Goal: Complete application form

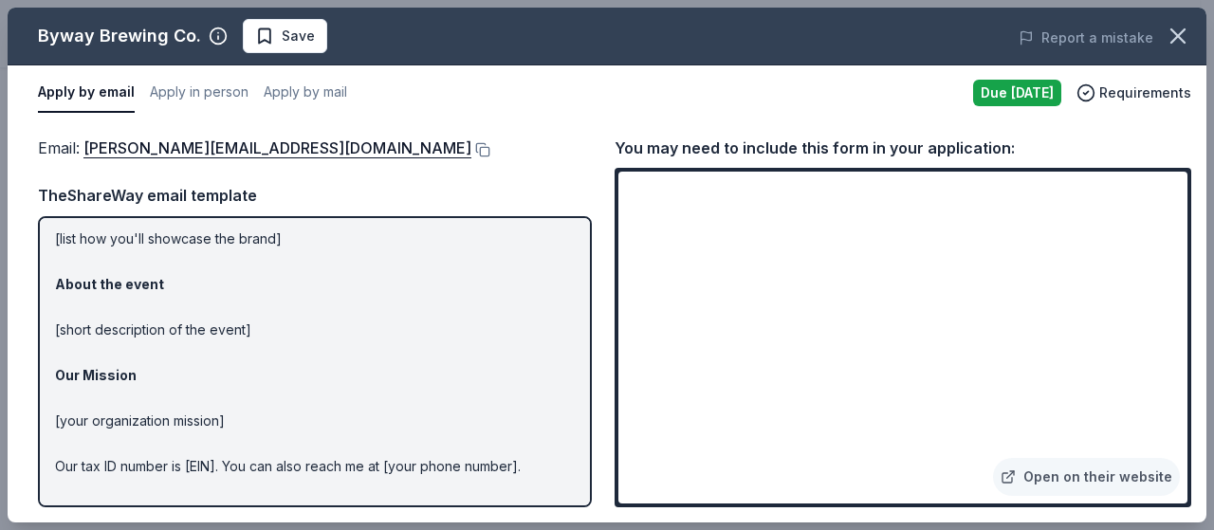
scroll to position [244, 0]
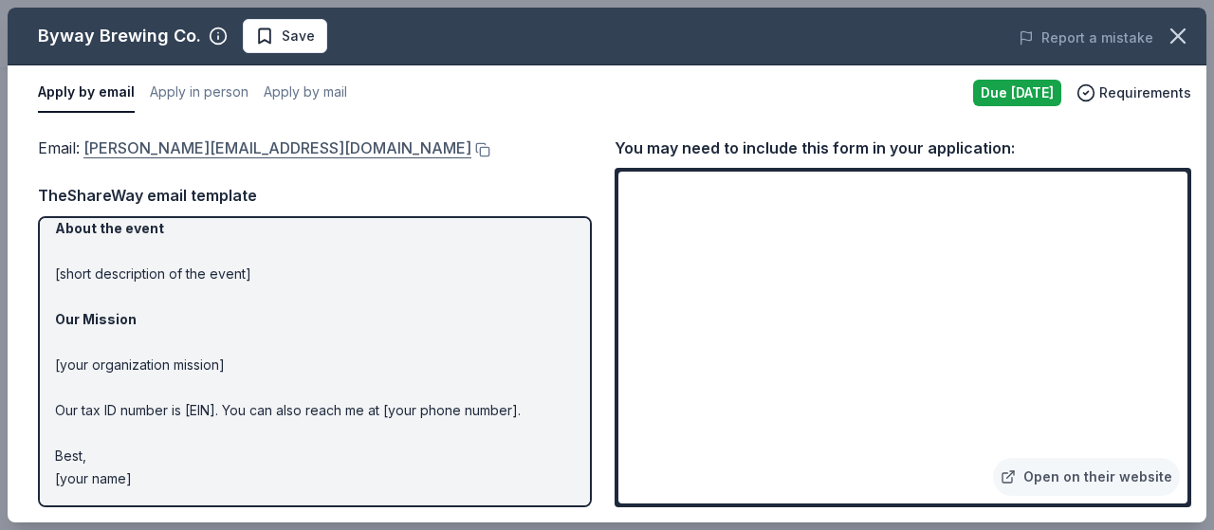
drag, startPoint x: 296, startPoint y: 153, endPoint x: 234, endPoint y: 149, distance: 61.8
click at [234, 149] on div "Email : tamara@bywaybrewing.beer" at bounding box center [315, 148] width 554 height 25
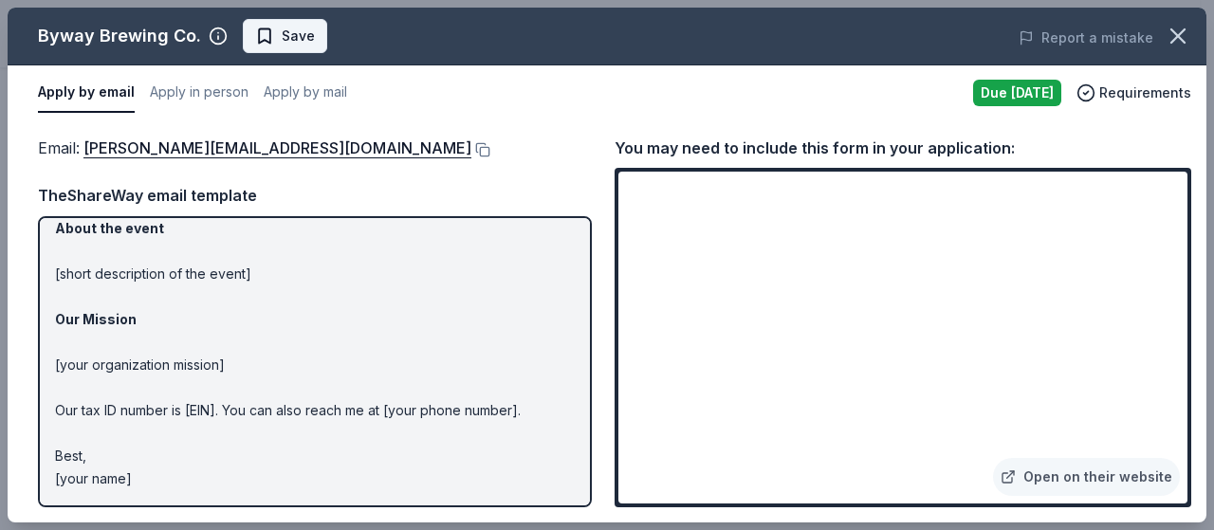
click at [285, 33] on span "Save" at bounding box center [298, 36] width 33 height 23
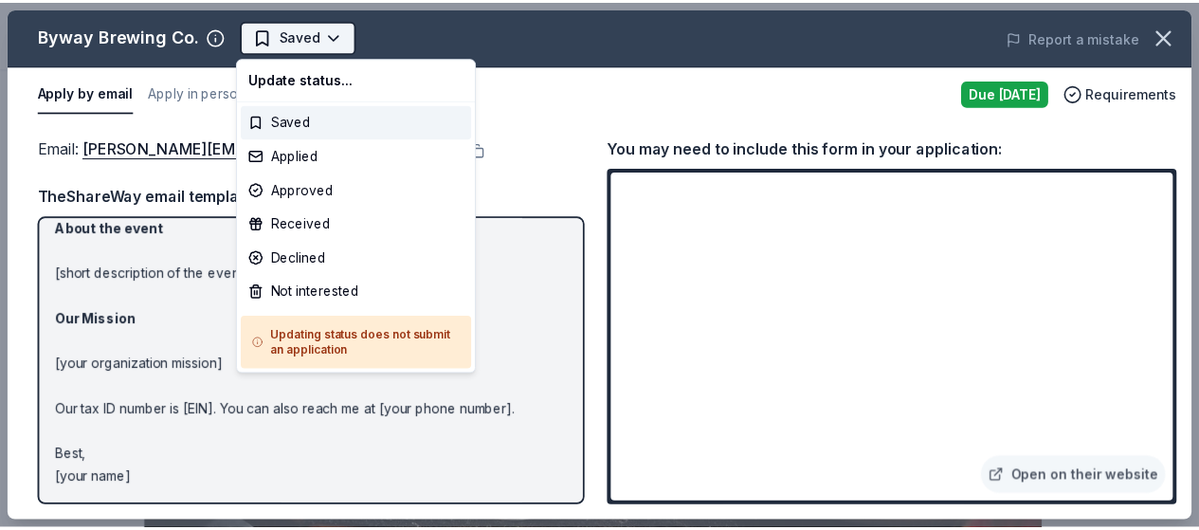
scroll to position [0, 0]
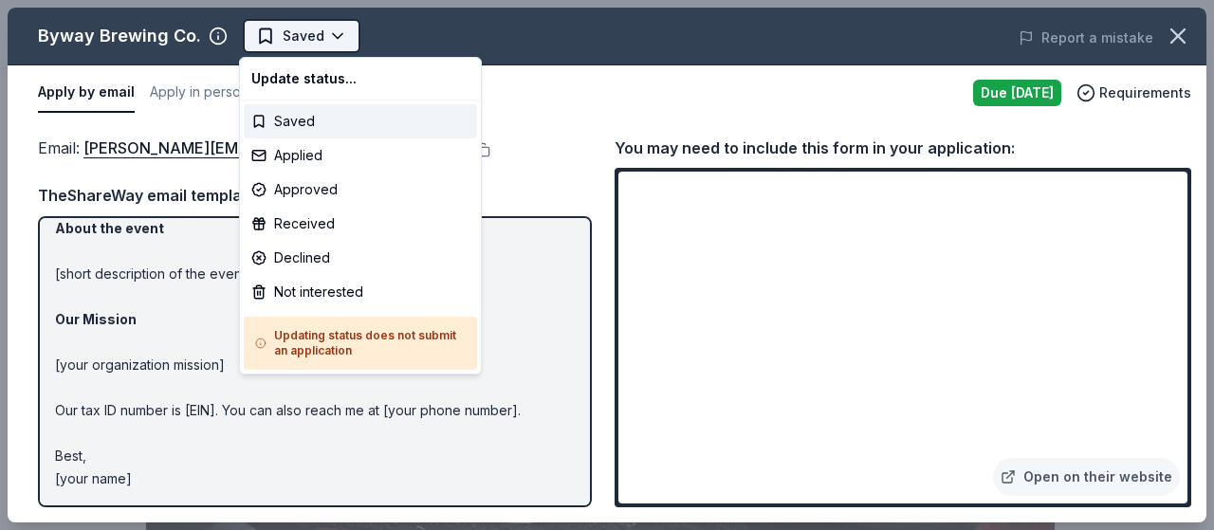
click at [324, 30] on body "Tacos & Trivia Saved Apply Due tomorrow Share Byway Brewing Co. New Share Donat…" at bounding box center [599, 265] width 1199 height 530
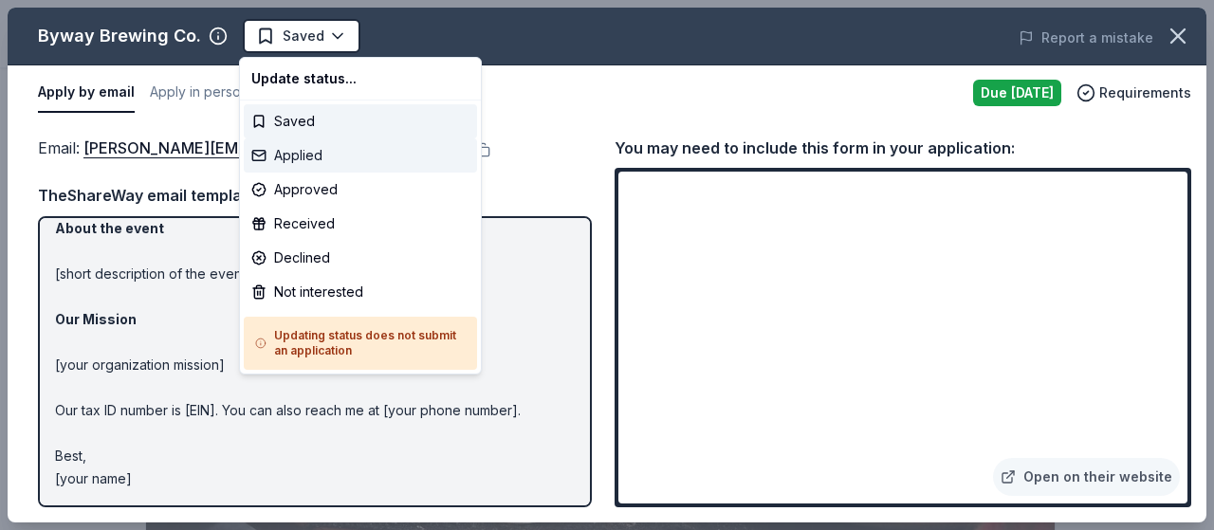
click at [327, 158] on div "Applied" at bounding box center [360, 155] width 233 height 34
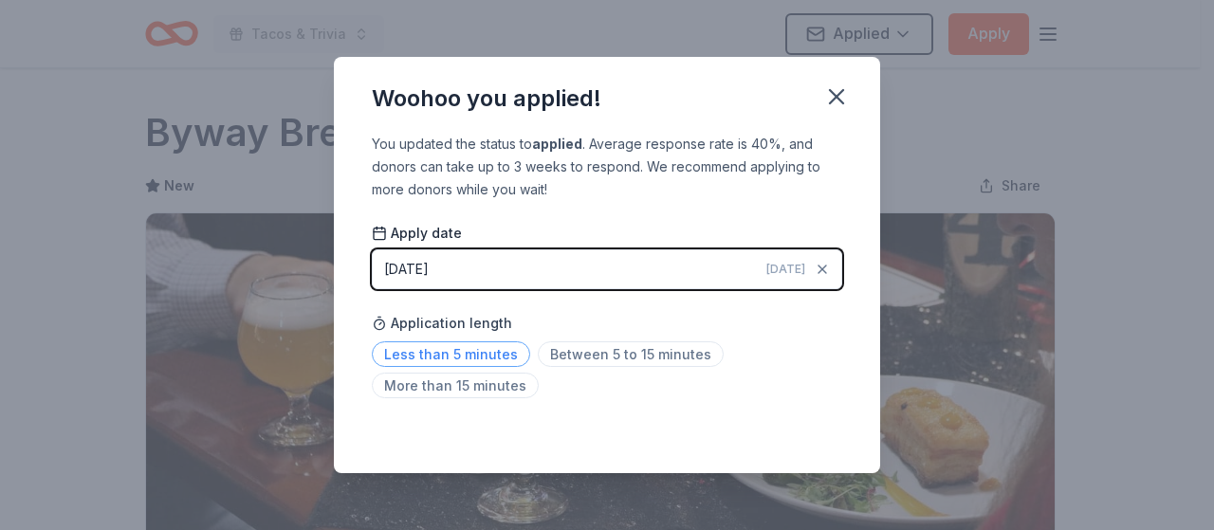
click at [502, 350] on span "Less than 5 minutes" at bounding box center [451, 354] width 158 height 26
click at [835, 97] on icon "button" at bounding box center [836, 96] width 13 height 13
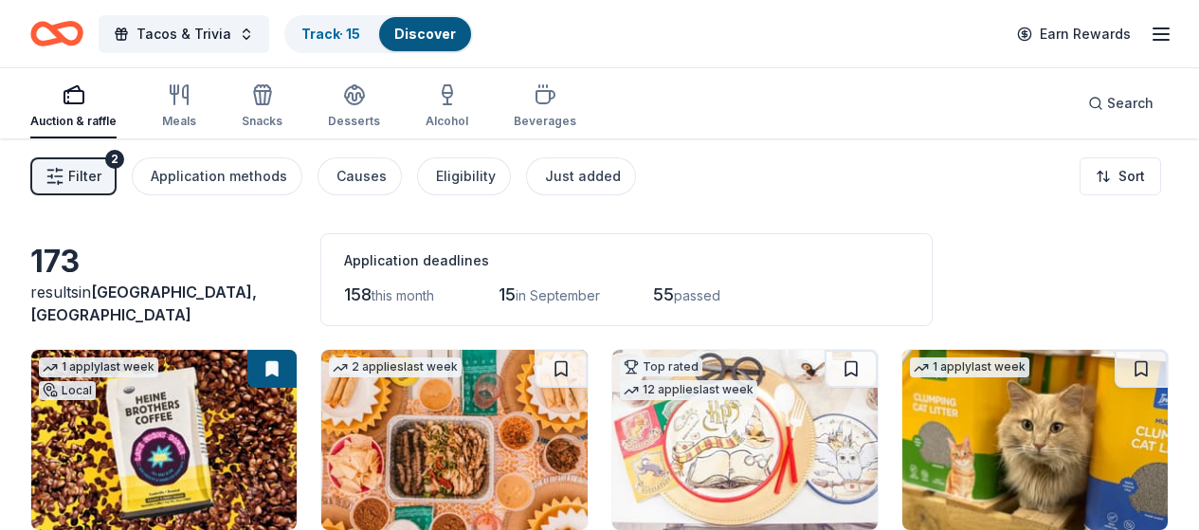
scroll to position [3034, 0]
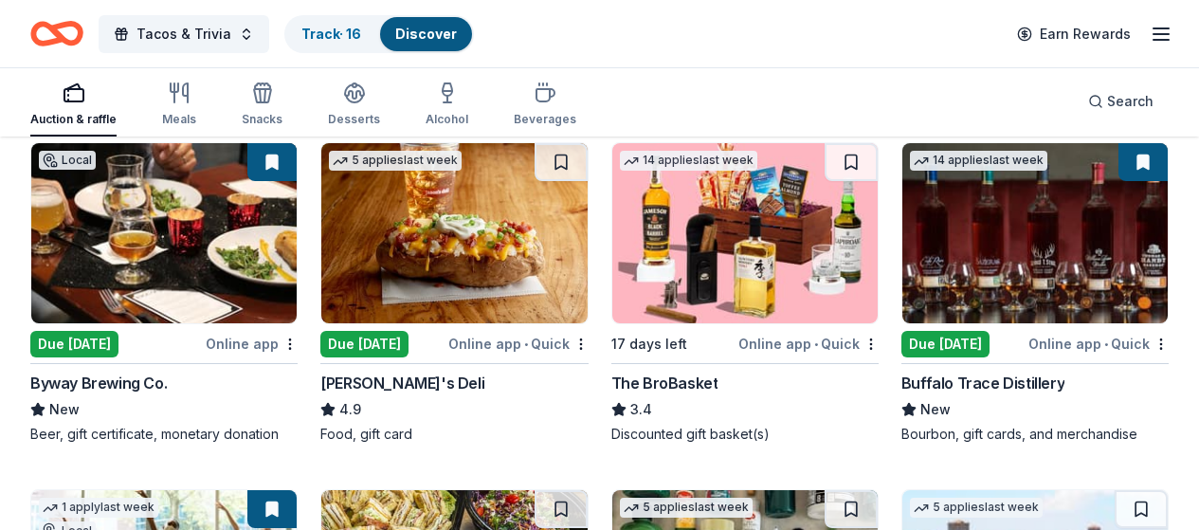
scroll to position [3781, 0]
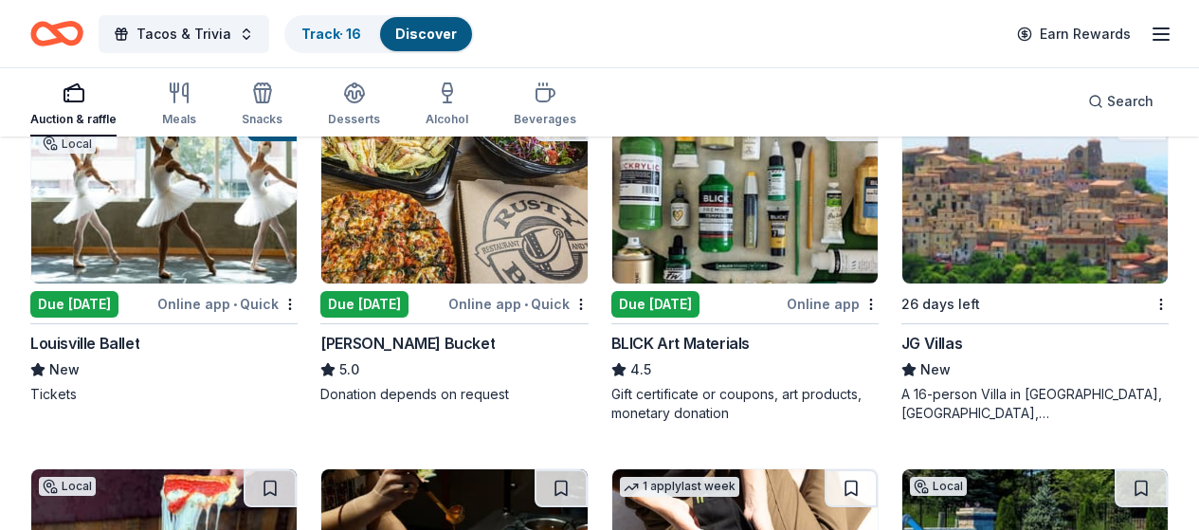
scroll to position [4209, 0]
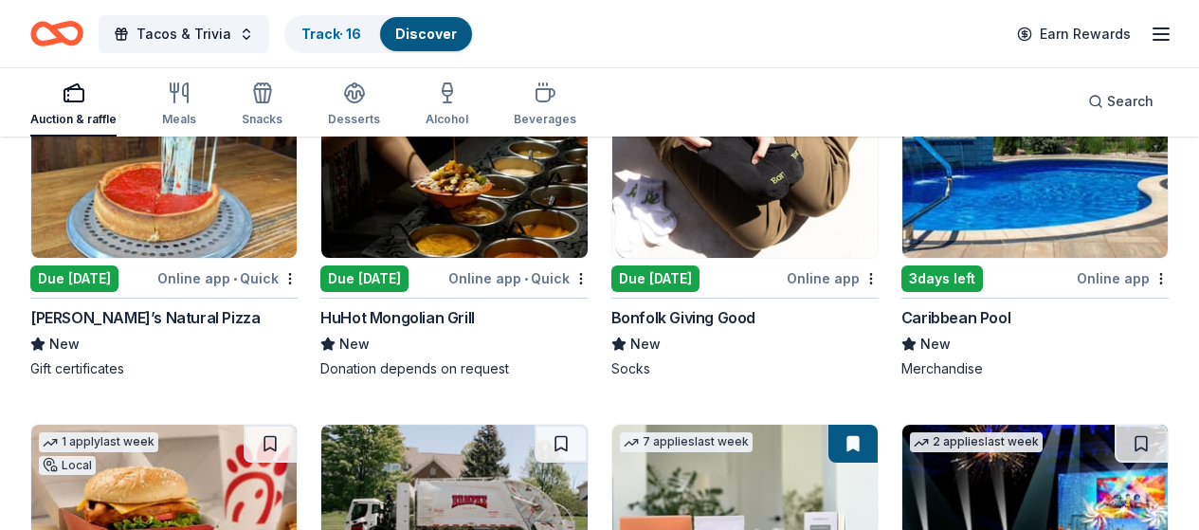
scroll to position [4686, 0]
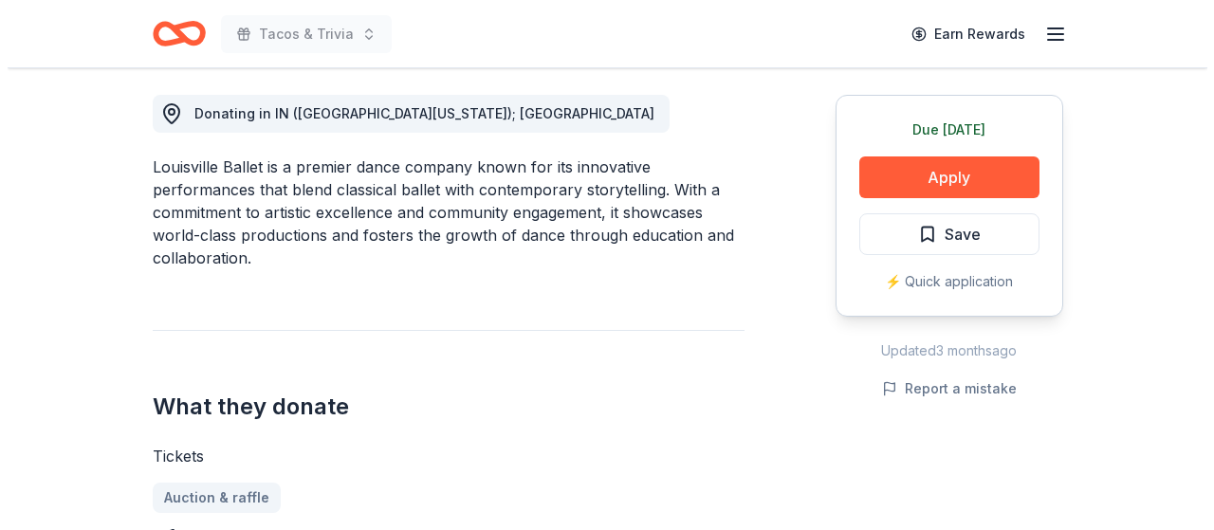
scroll to position [533, 0]
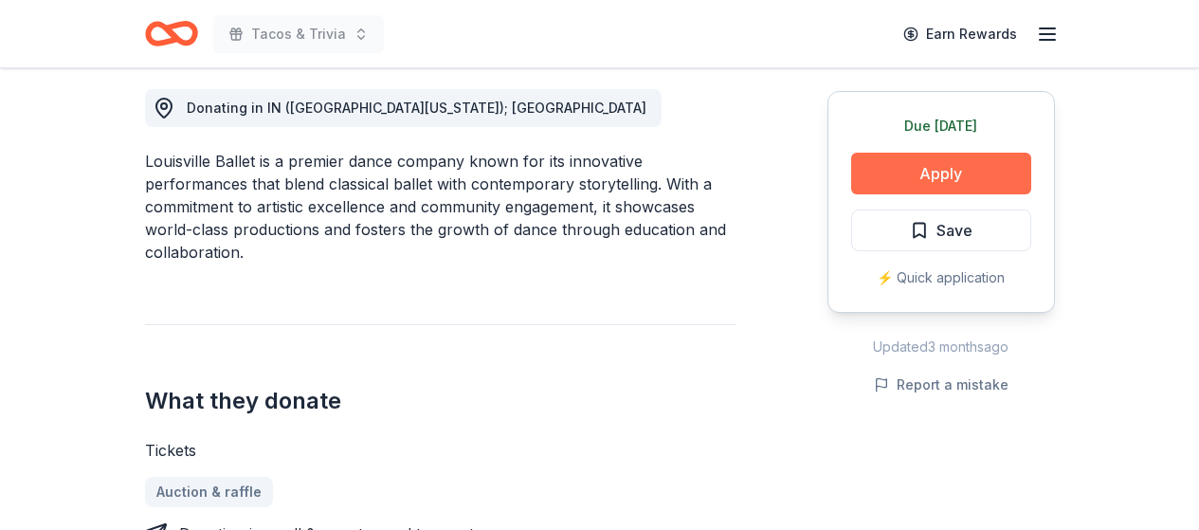
click at [985, 175] on button "Apply" at bounding box center [941, 174] width 180 height 42
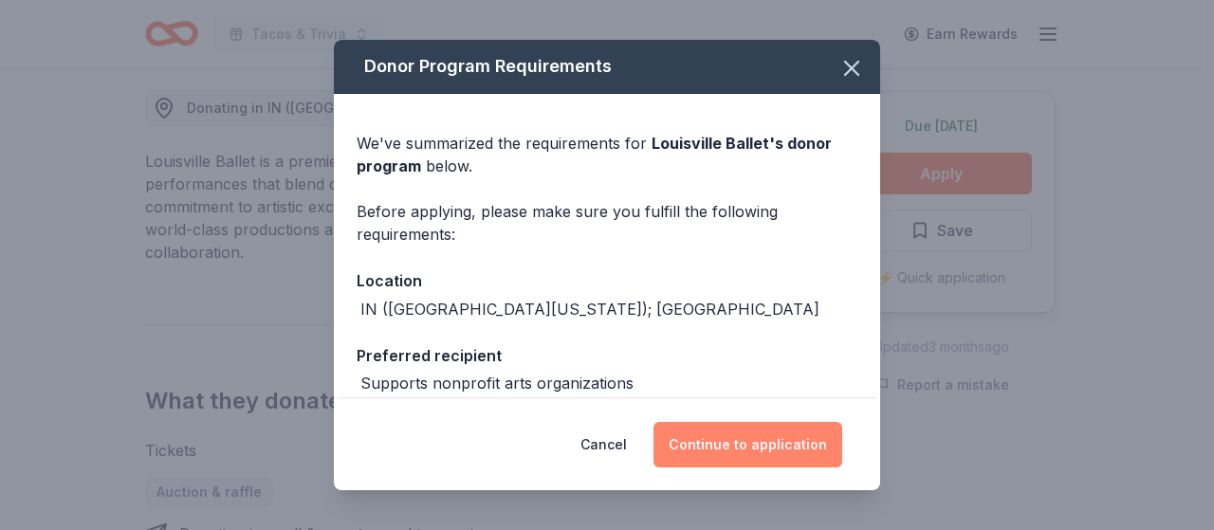
click at [815, 438] on button "Continue to application" at bounding box center [747, 445] width 189 height 46
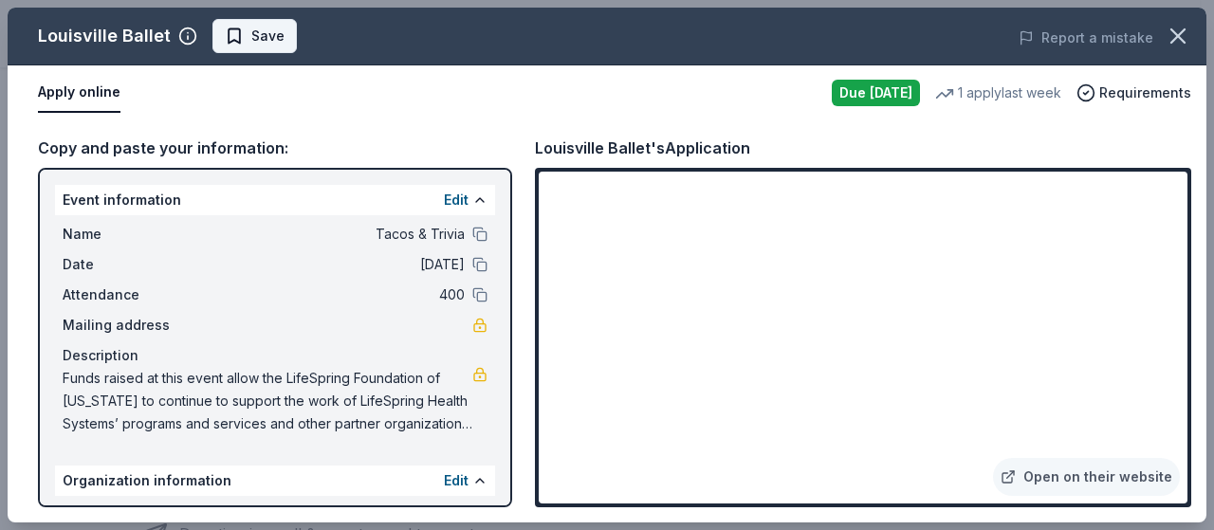
click at [270, 39] on span "Save" at bounding box center [267, 36] width 33 height 23
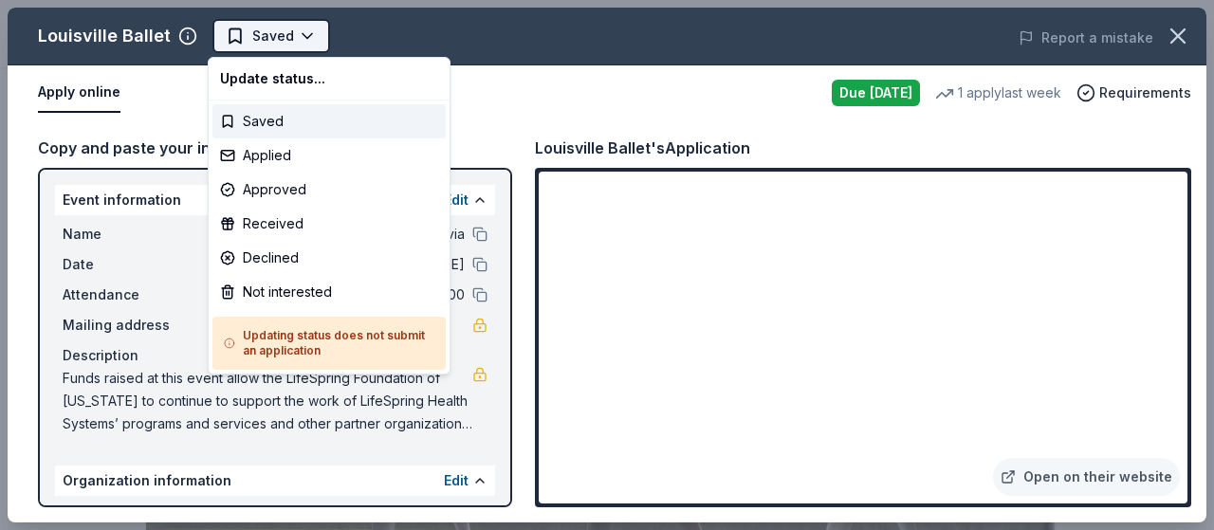
click at [299, 38] on body "Tacos & Trivia Saved Apply Due tomorrow Share Louisville Ballet New 1 apply las…" at bounding box center [599, 265] width 1199 height 530
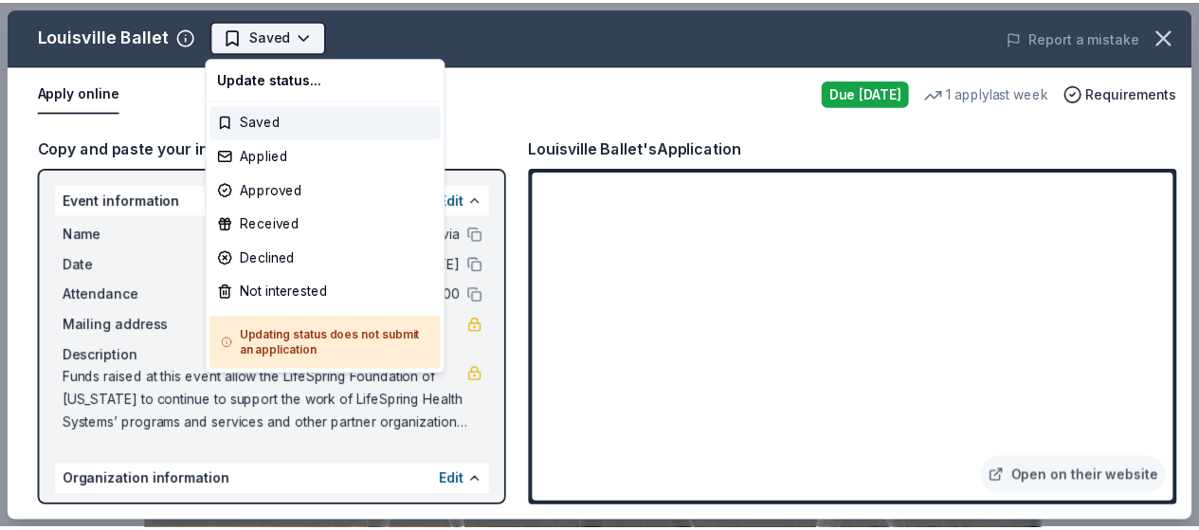
scroll to position [0, 0]
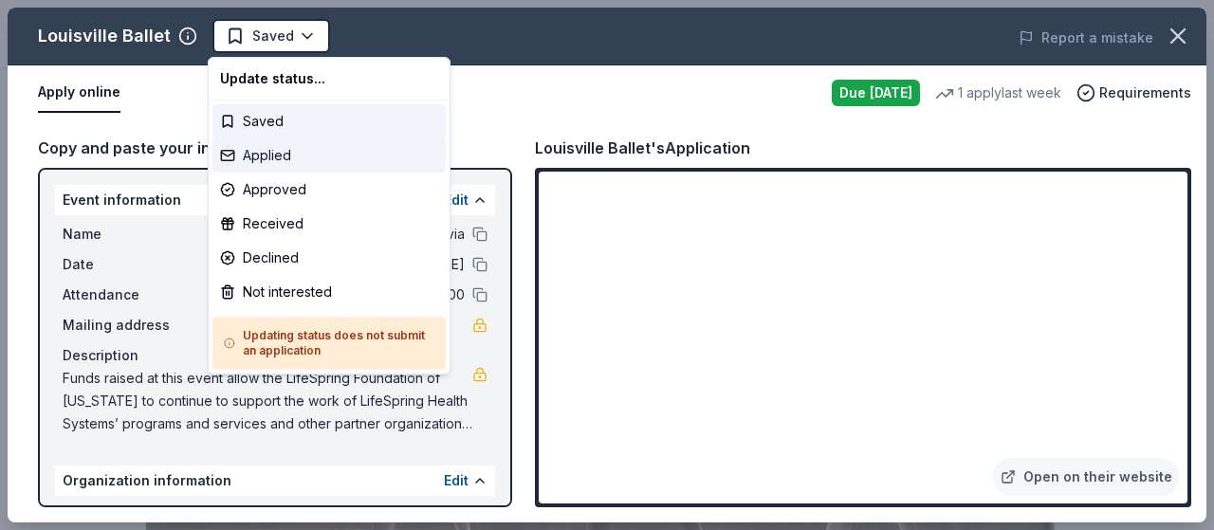
click at [306, 162] on div "Applied" at bounding box center [328, 155] width 233 height 34
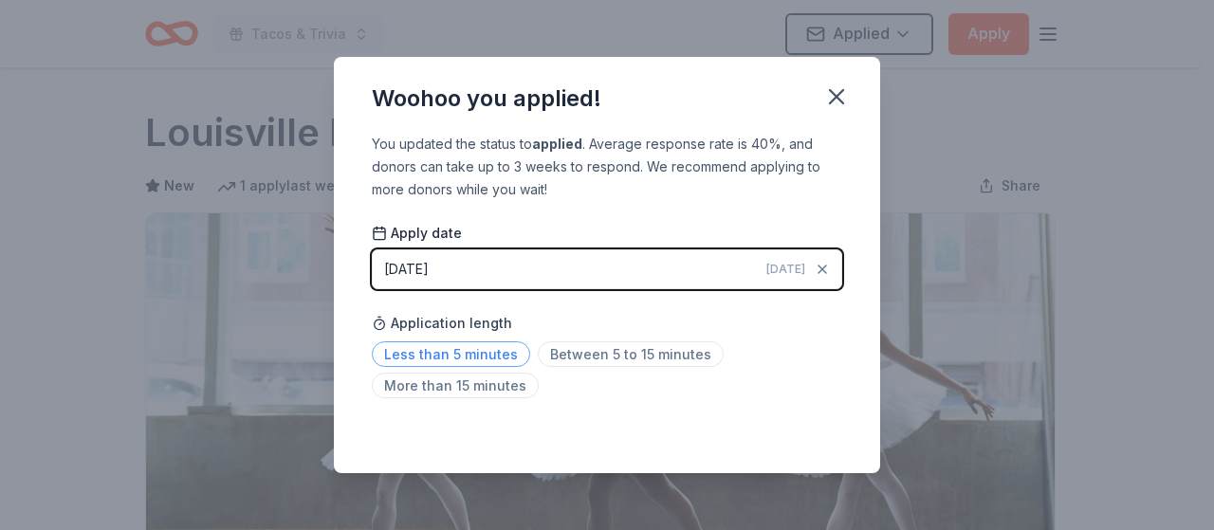
click at [438, 350] on span "Less than 5 minutes" at bounding box center [451, 354] width 158 height 26
click at [840, 99] on icon "button" at bounding box center [836, 96] width 13 height 13
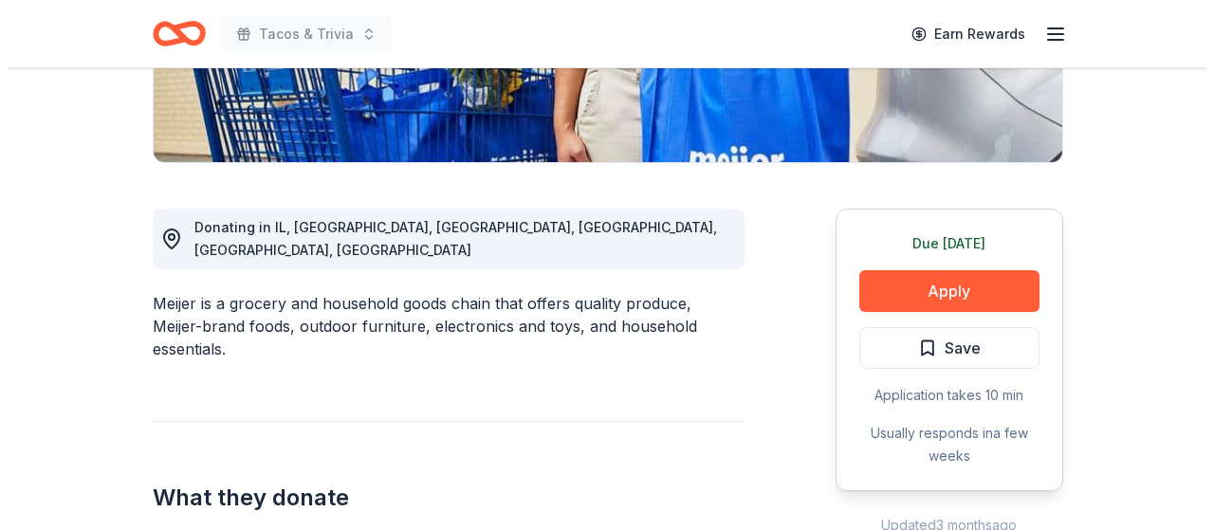
scroll to position [437, 0]
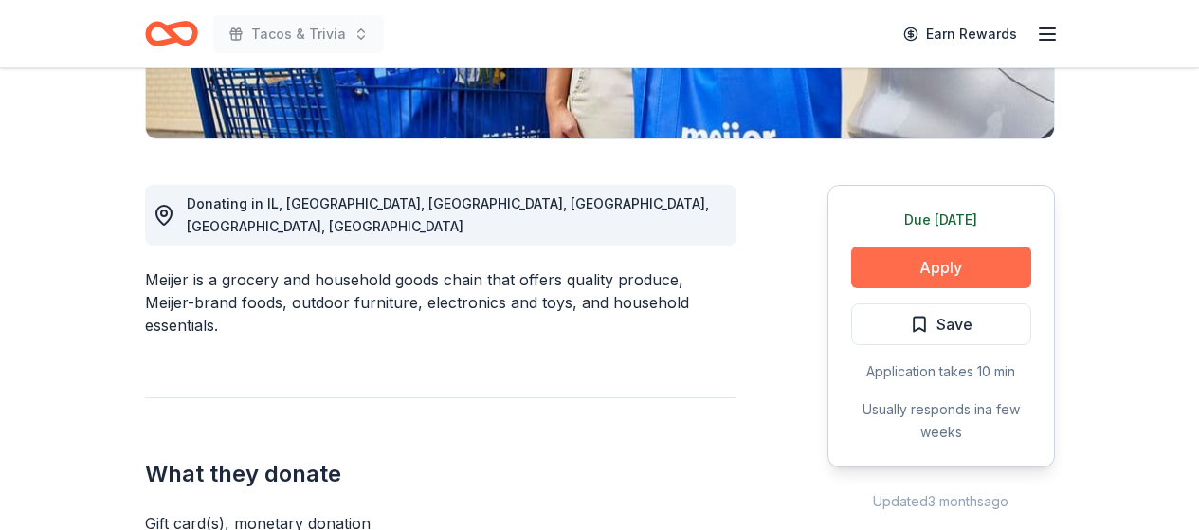
click at [960, 256] on button "Apply" at bounding box center [941, 268] width 180 height 42
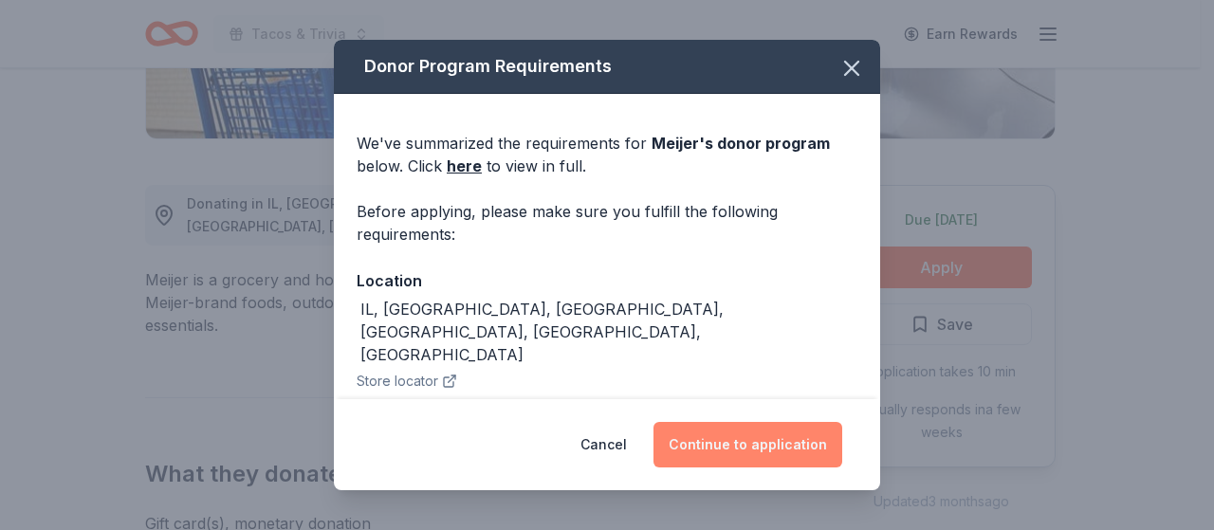
click at [788, 445] on button "Continue to application" at bounding box center [747, 445] width 189 height 46
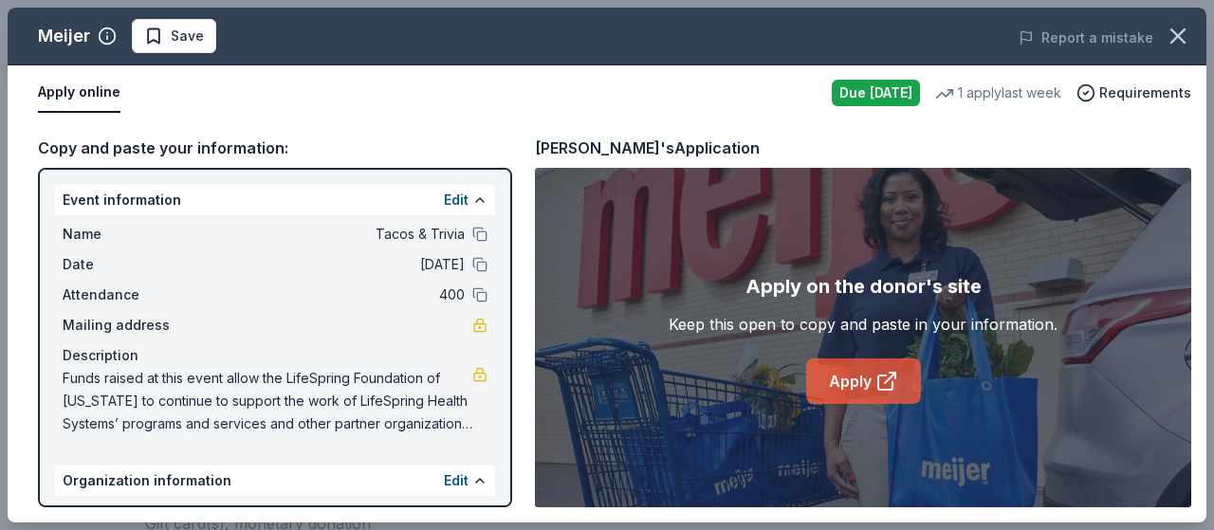
click at [849, 381] on link "Apply" at bounding box center [863, 381] width 115 height 46
click at [855, 380] on link "Apply" at bounding box center [863, 381] width 115 height 46
click at [854, 375] on link "Apply" at bounding box center [863, 381] width 115 height 46
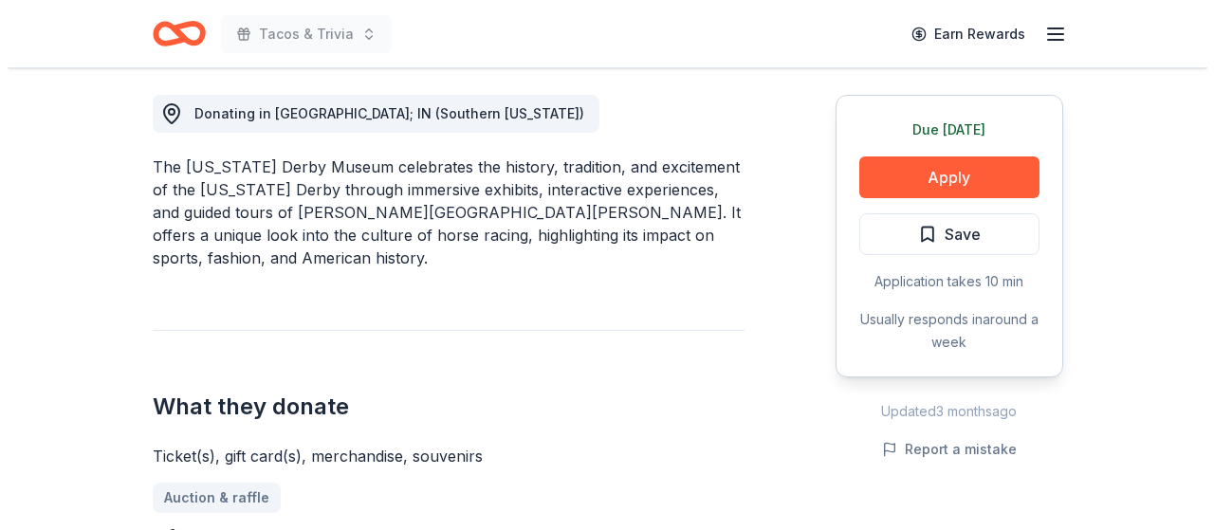
scroll to position [512, 0]
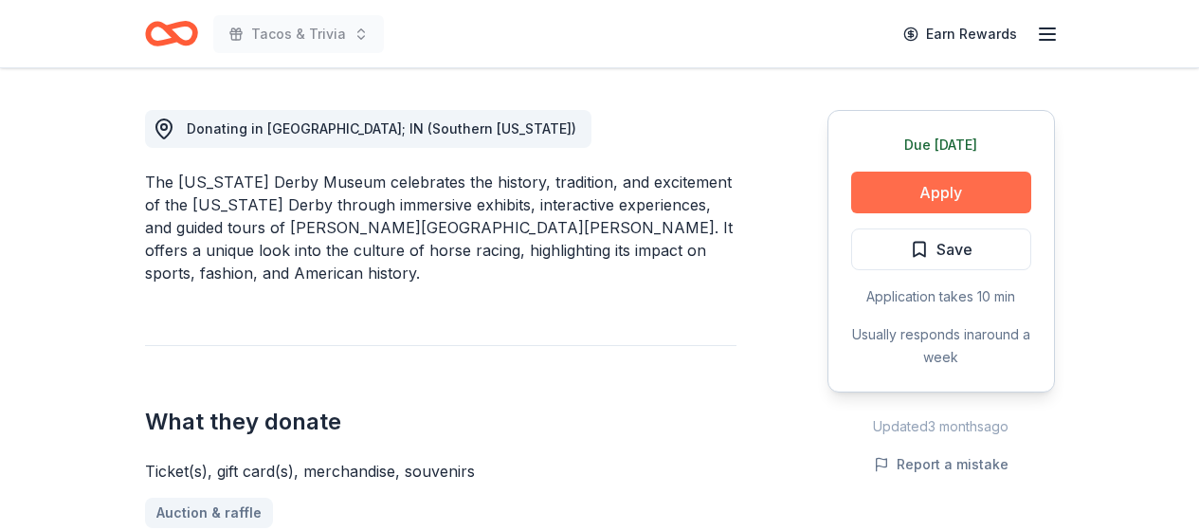
click at [980, 189] on button "Apply" at bounding box center [941, 193] width 180 height 42
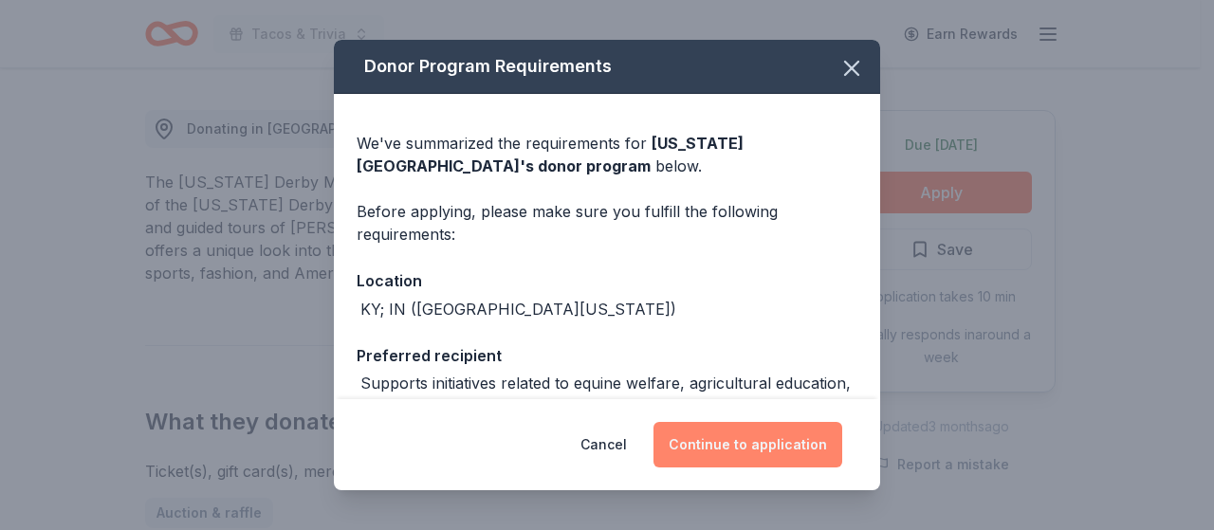
click at [786, 449] on button "Continue to application" at bounding box center [747, 445] width 189 height 46
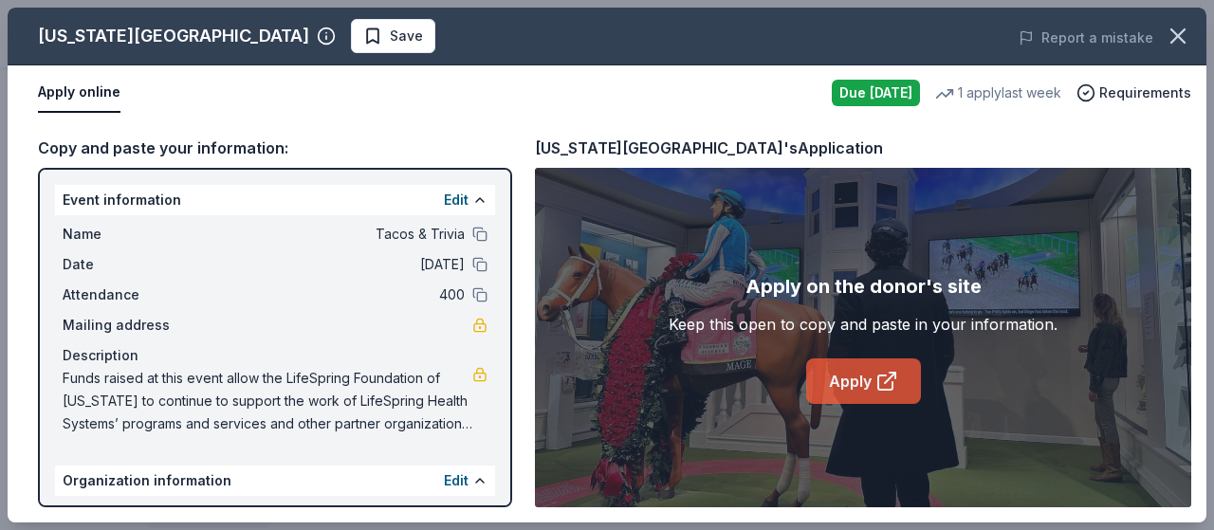
click at [869, 379] on link "Apply" at bounding box center [863, 381] width 115 height 46
click at [281, 21] on div "[US_STATE][GEOGRAPHIC_DATA] Save" at bounding box center [367, 36] width 719 height 34
click at [390, 29] on span "Save" at bounding box center [406, 36] width 33 height 23
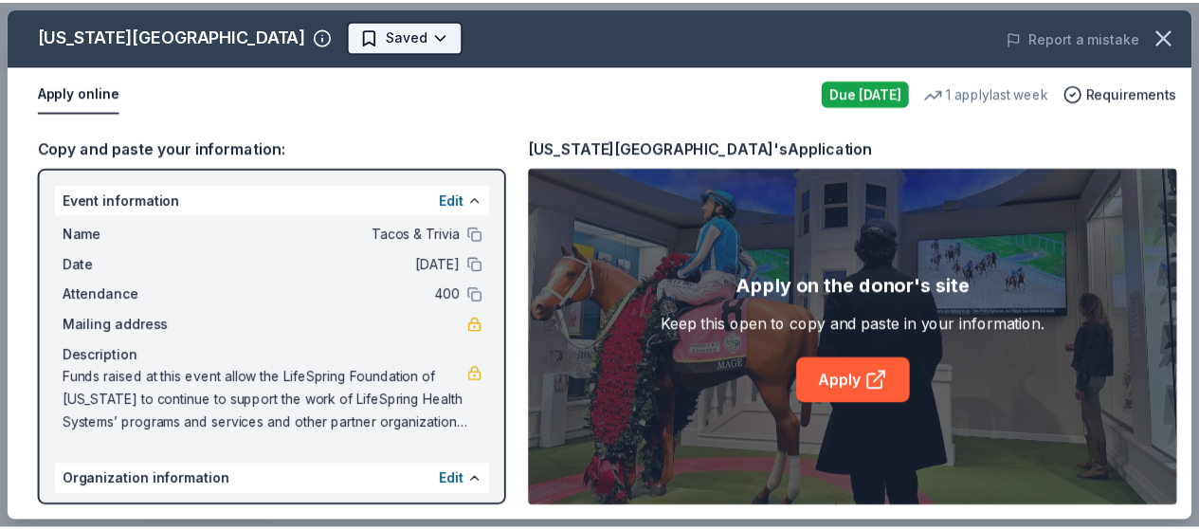
scroll to position [0, 0]
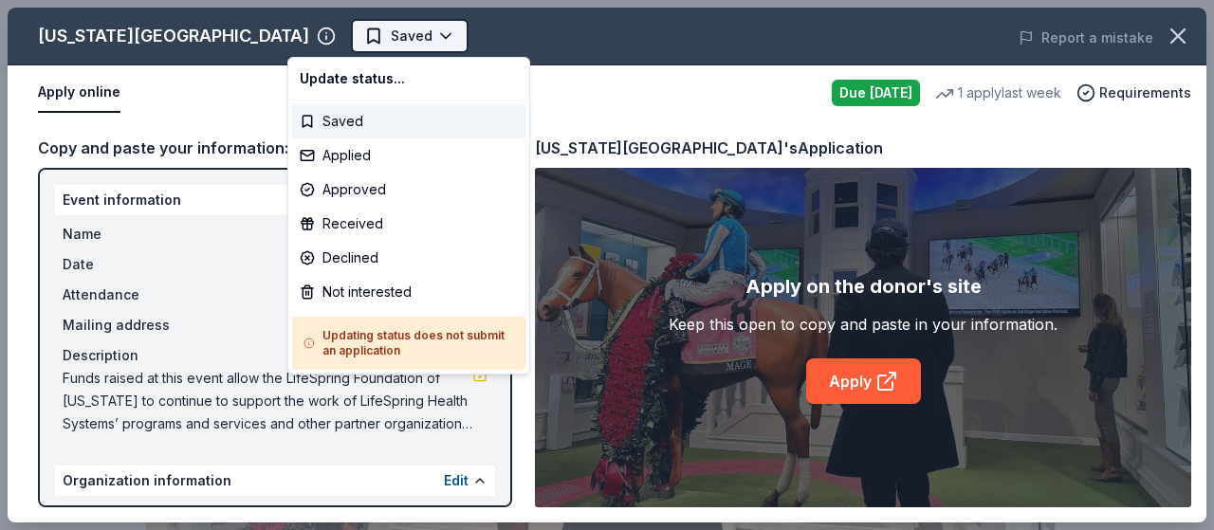
click at [382, 38] on html "Tacos & Trivia Saved Apply Due [DATE] Share [US_STATE][GEOGRAPHIC_DATA] New 1 a…" at bounding box center [607, 265] width 1214 height 530
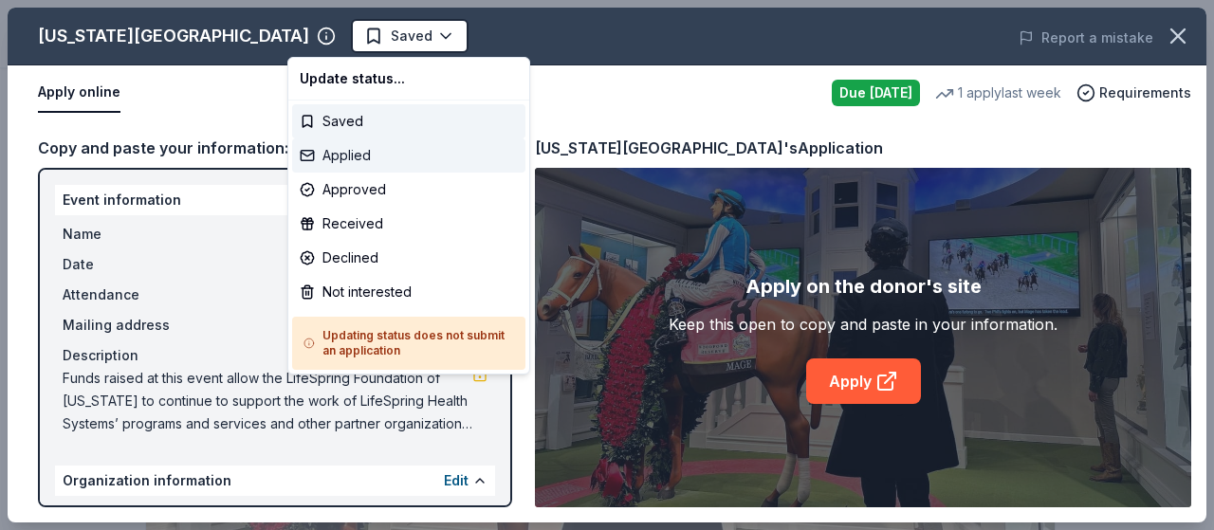
click at [377, 162] on div "Applied" at bounding box center [408, 155] width 233 height 34
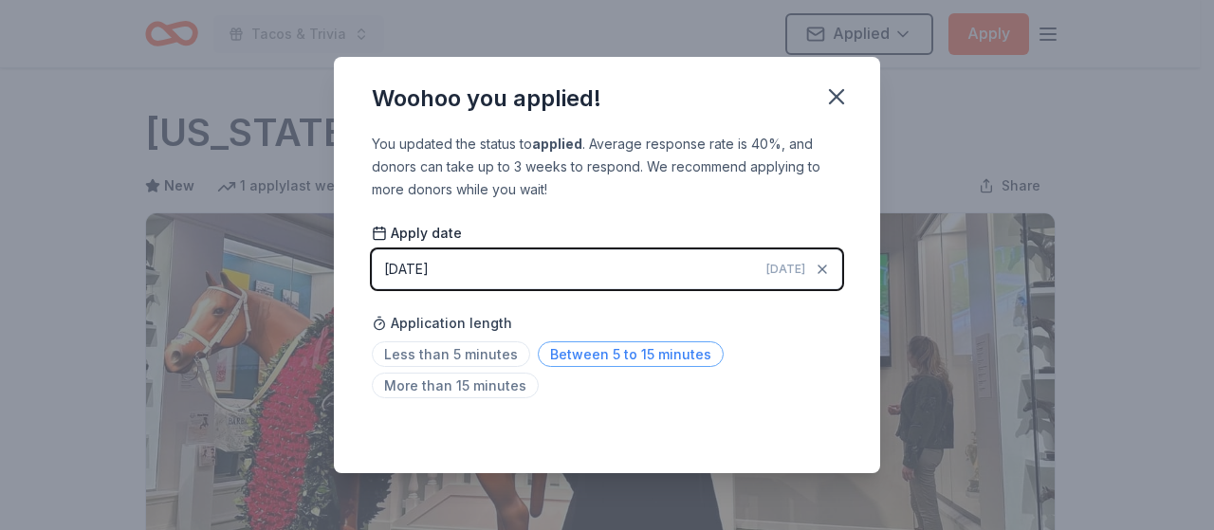
click at [602, 355] on span "Between 5 to 15 minutes" at bounding box center [631, 354] width 186 height 26
click at [844, 88] on icon "button" at bounding box center [836, 96] width 27 height 27
